Goal: Complete application form

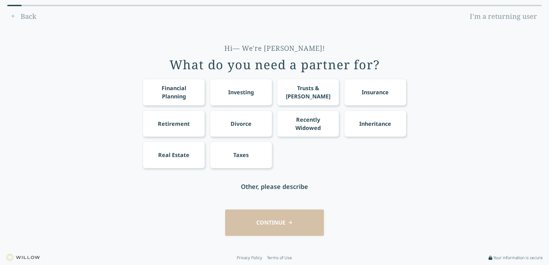
click at [169, 92] on div "Financial Planning" at bounding box center [173, 92] width 49 height 16
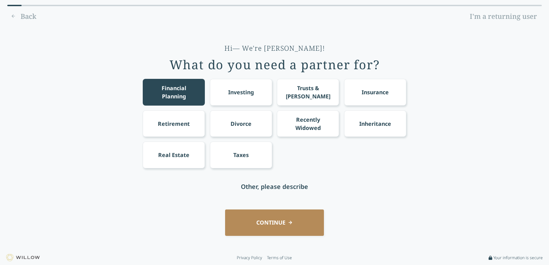
click at [230, 92] on div "Investing" at bounding box center [241, 92] width 26 height 8
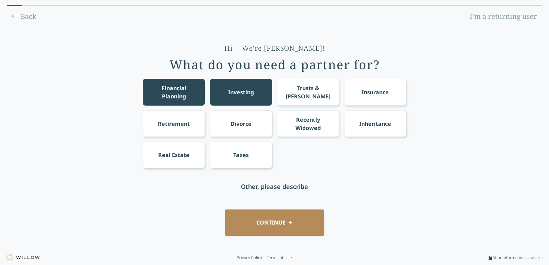
click at [169, 120] on div "Retirement" at bounding box center [174, 124] width 32 height 8
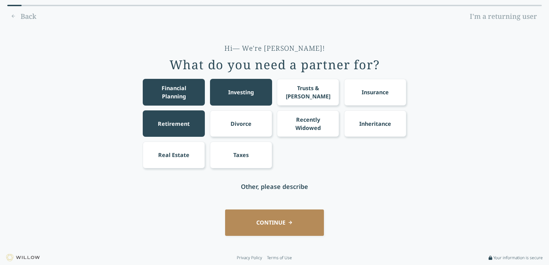
click at [272, 220] on button "CONTINUE" at bounding box center [274, 223] width 99 height 26
click at [272, 220] on div "CONTINUE" at bounding box center [274, 223] width 529 height 26
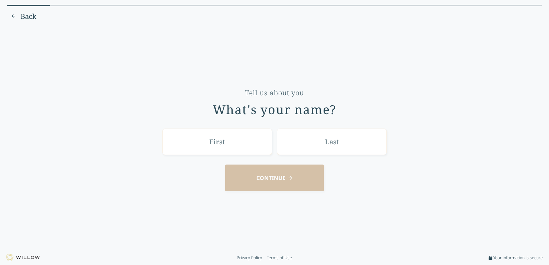
click at [235, 147] on input "text" at bounding box center [217, 142] width 110 height 26
type input "[PERSON_NAME]"
type input "MacIvor"
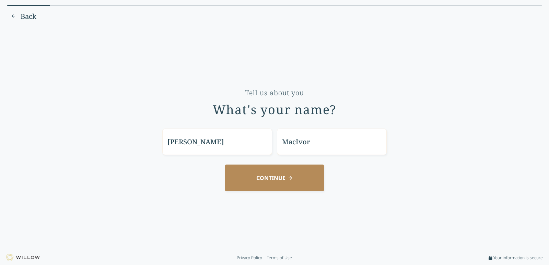
click at [284, 178] on button "CONTINUE" at bounding box center [274, 178] width 99 height 26
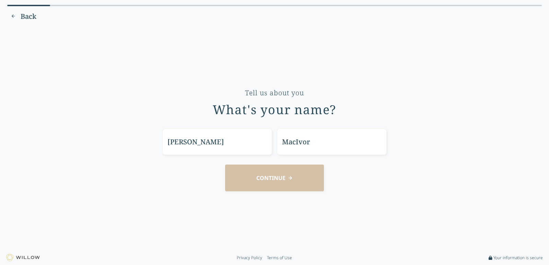
click at [284, 178] on div "CONTINUE" at bounding box center [274, 178] width 529 height 26
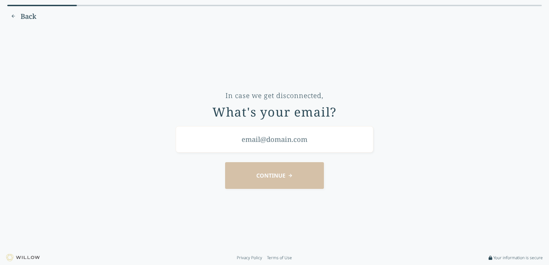
click at [265, 137] on input "email" at bounding box center [275, 139] width 198 height 26
type input "[EMAIL_ADDRESS][DOMAIN_NAME]"
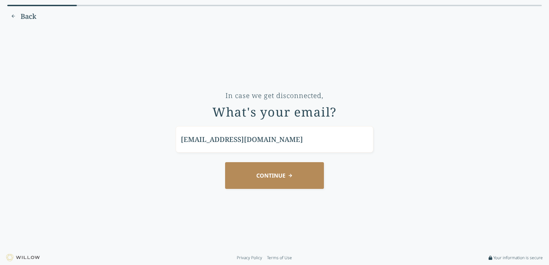
click at [270, 176] on button "CONTINUE" at bounding box center [274, 175] width 99 height 26
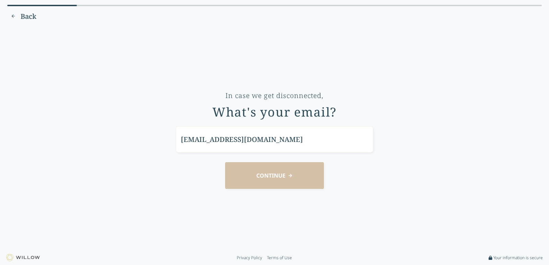
click at [267, 169] on div "CONTINUE" at bounding box center [274, 175] width 529 height 26
click at [273, 139] on input "[EMAIL_ADDRESS][DOMAIN_NAME]" at bounding box center [275, 139] width 198 height 26
click at [274, 139] on input "[EMAIL_ADDRESS][DOMAIN_NAME]" at bounding box center [275, 139] width 198 height 26
click at [286, 172] on div "CONTINUE" at bounding box center [274, 175] width 529 height 26
click at [285, 172] on div "CONTINUE" at bounding box center [274, 175] width 529 height 26
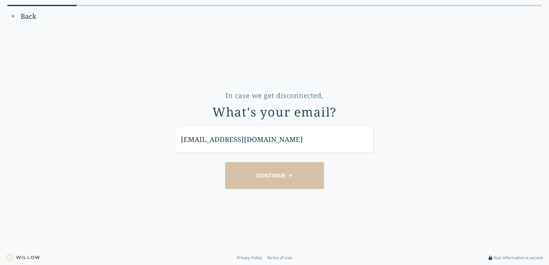
click at [284, 172] on div "CONTINUE" at bounding box center [274, 175] width 529 height 26
click at [282, 172] on div "CONTINUE" at bounding box center [274, 175] width 529 height 26
click at [281, 172] on div "CONTINUE" at bounding box center [274, 175] width 529 height 26
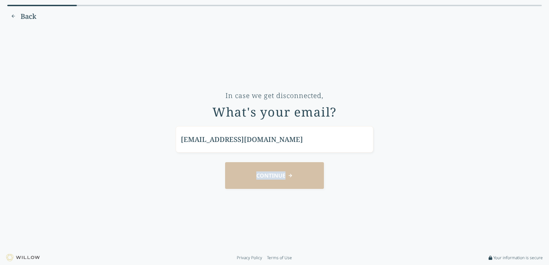
click at [280, 172] on div "CONTINUE" at bounding box center [274, 175] width 529 height 26
